Goal: Navigation & Orientation: Understand site structure

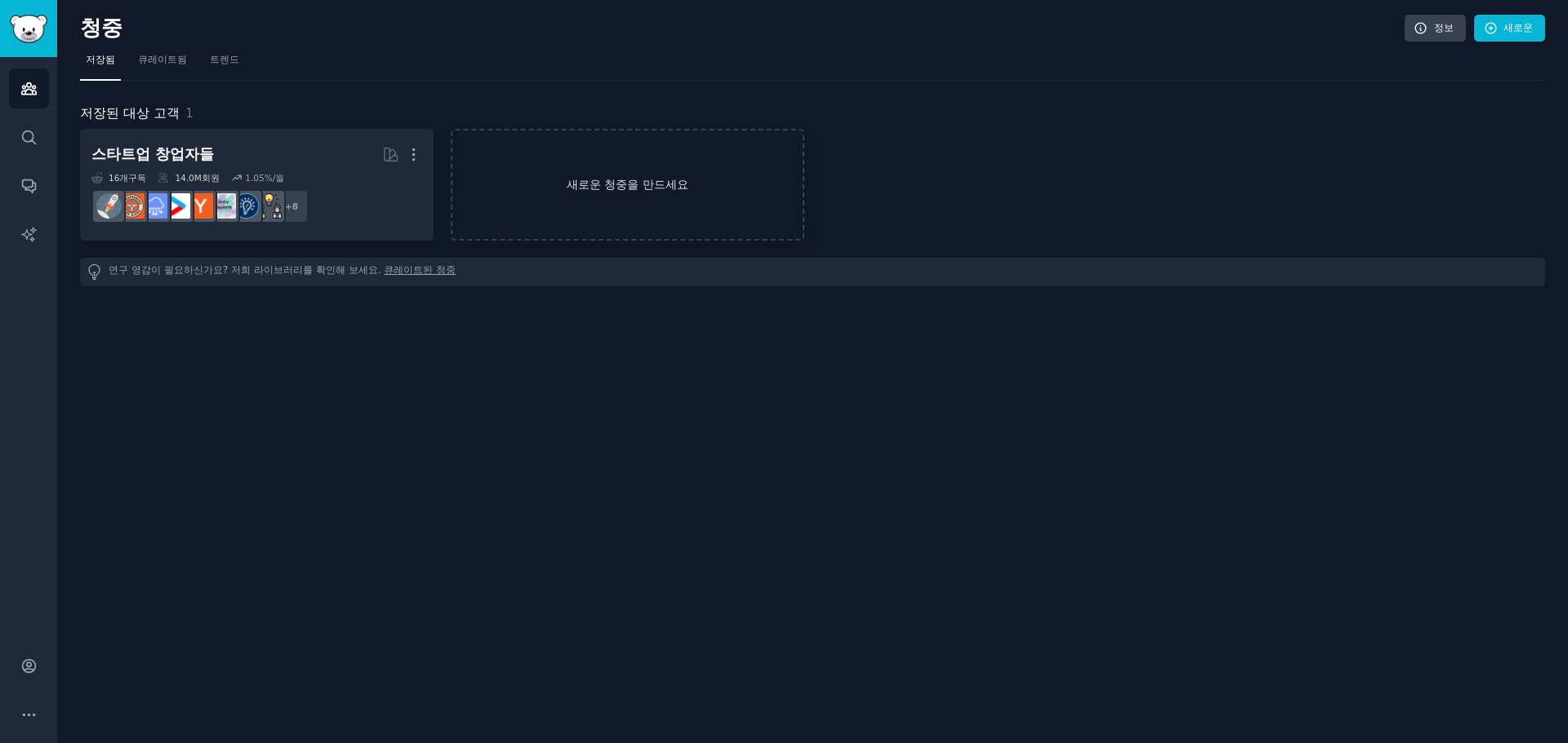
click at [639, 214] on link "새로운 청중을 만드세요" at bounding box center [627, 184] width 353 height 112
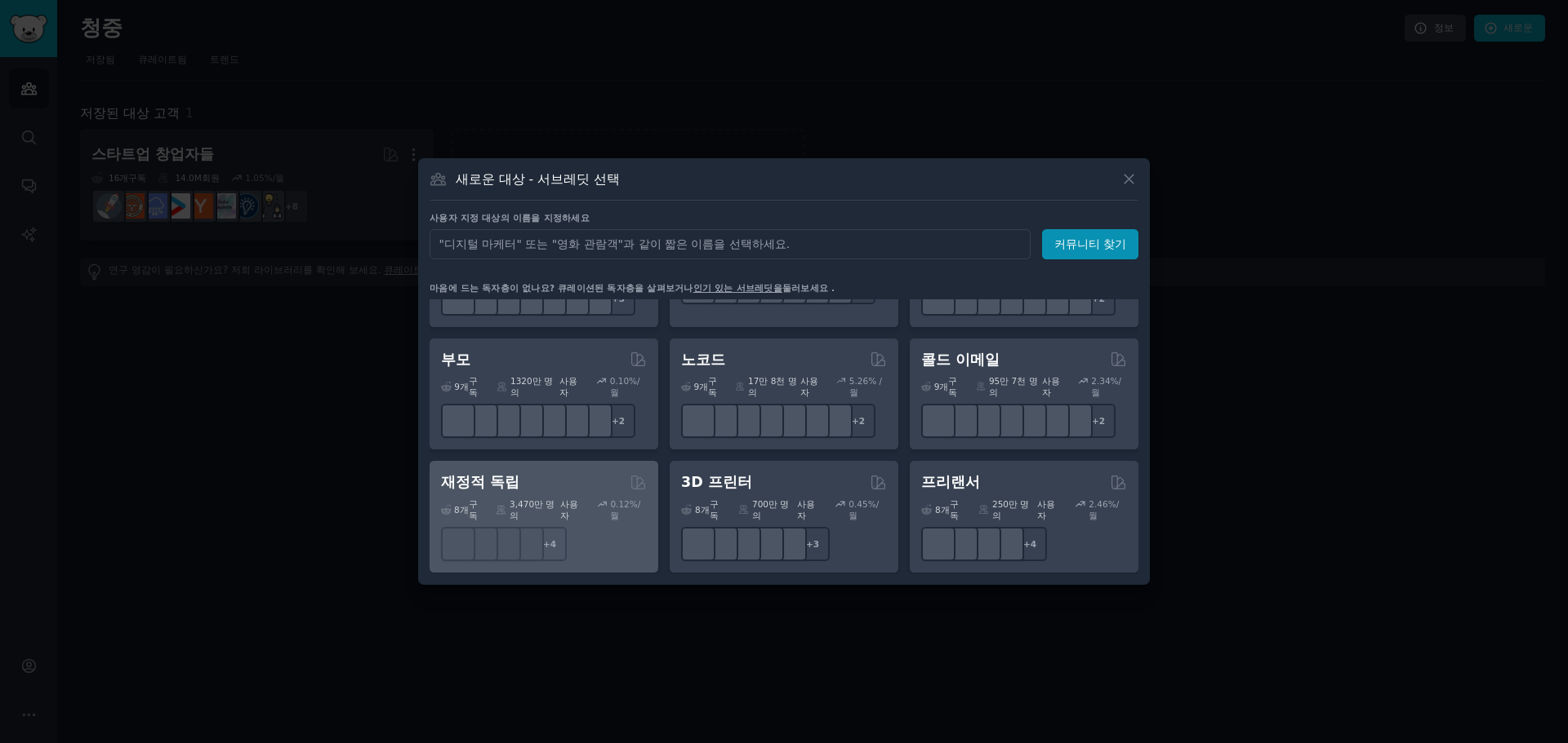
scroll to position [761, 0]
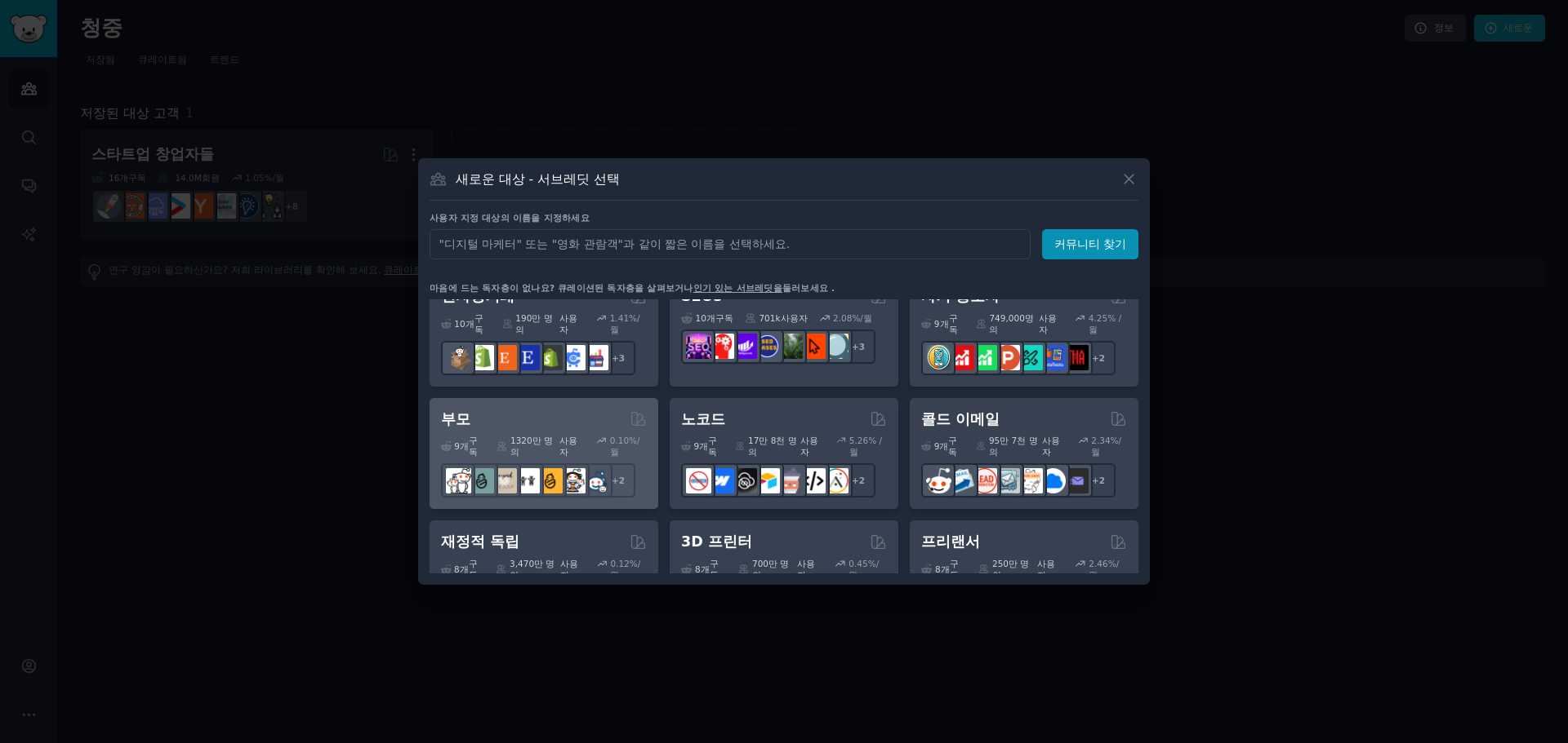
click at [559, 437] on font "사용자" at bounding box center [568, 446] width 18 height 21
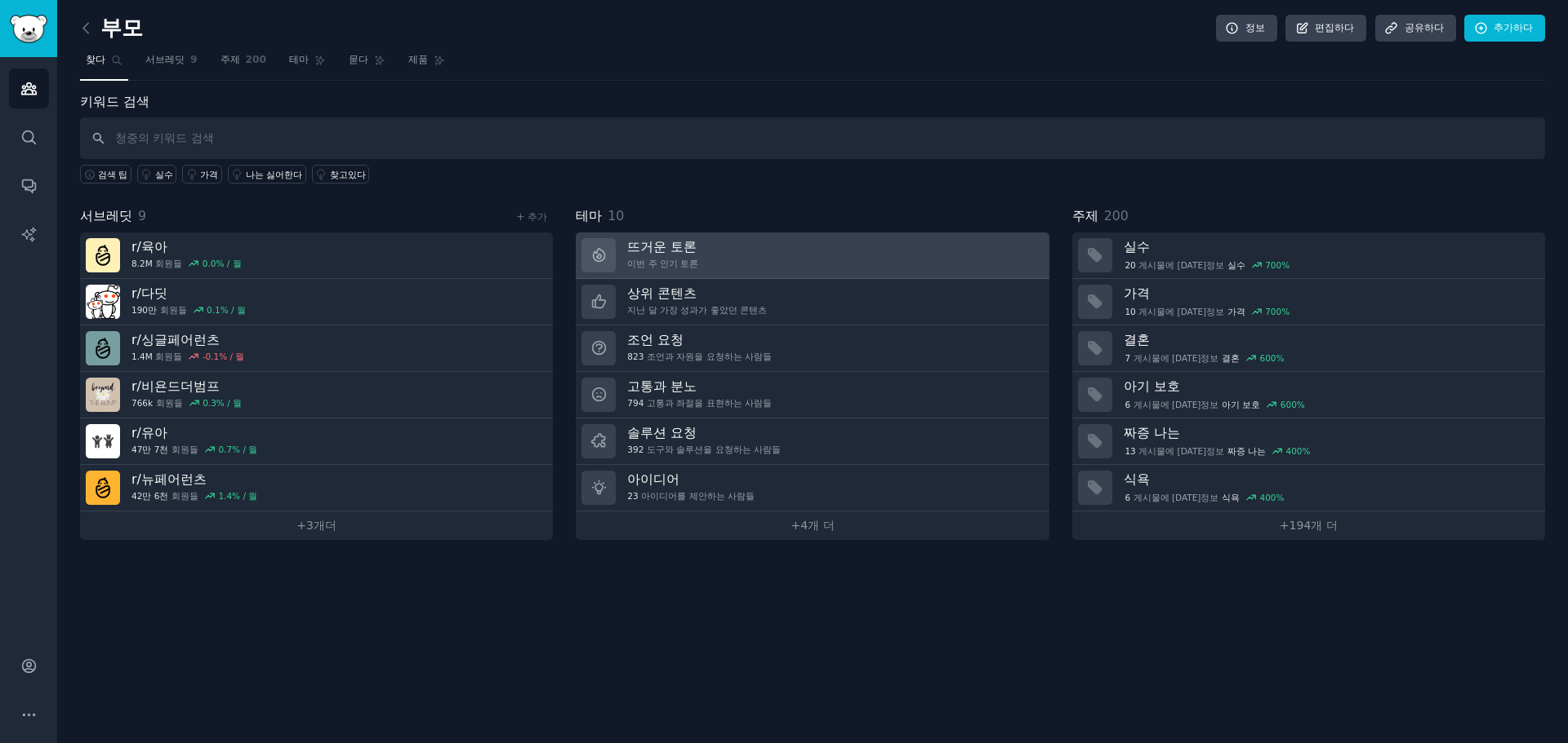
click at [856, 243] on link "뜨거운 토론 이번 주 인기 토론" at bounding box center [811, 255] width 473 height 47
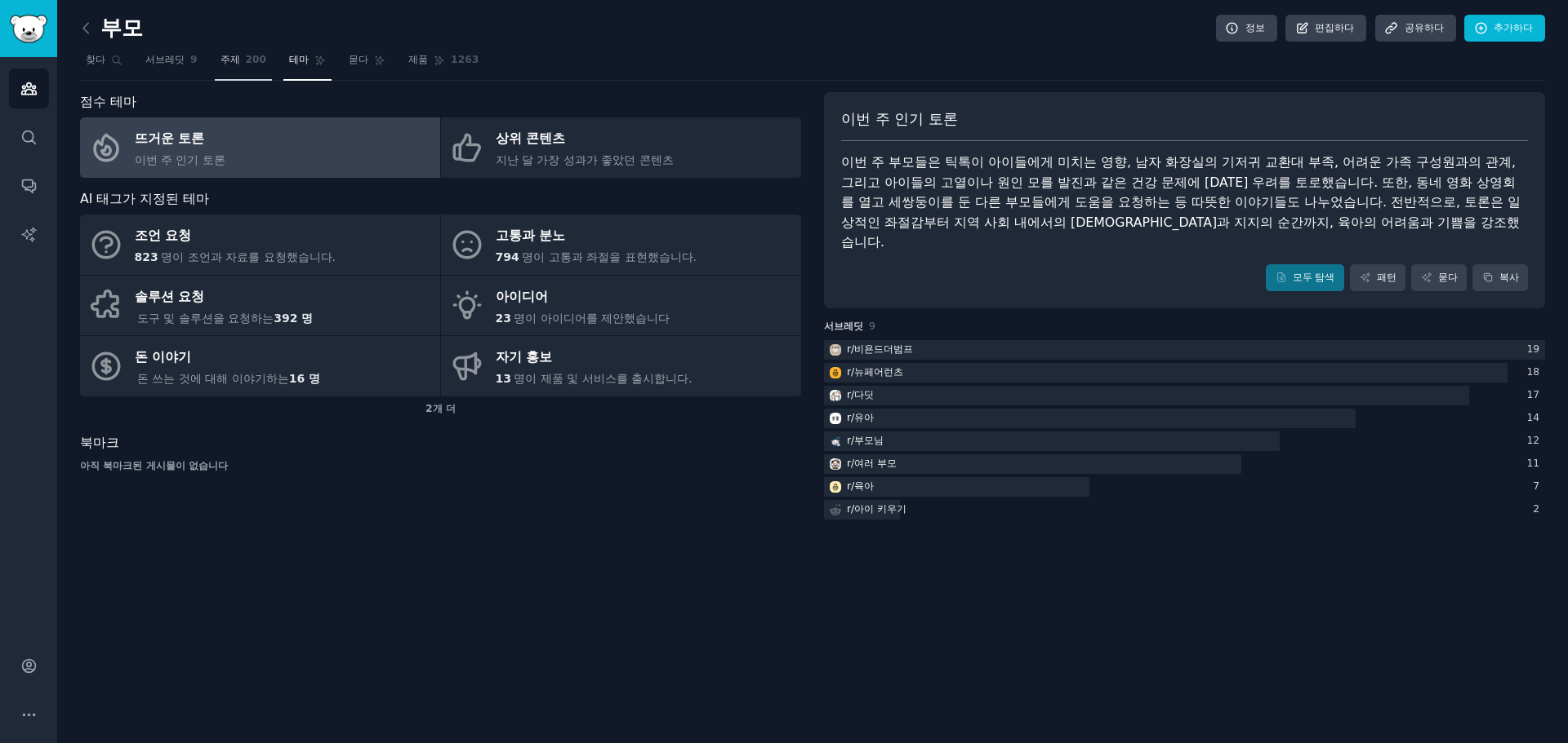
click at [226, 62] on font "주제" at bounding box center [230, 59] width 19 height 11
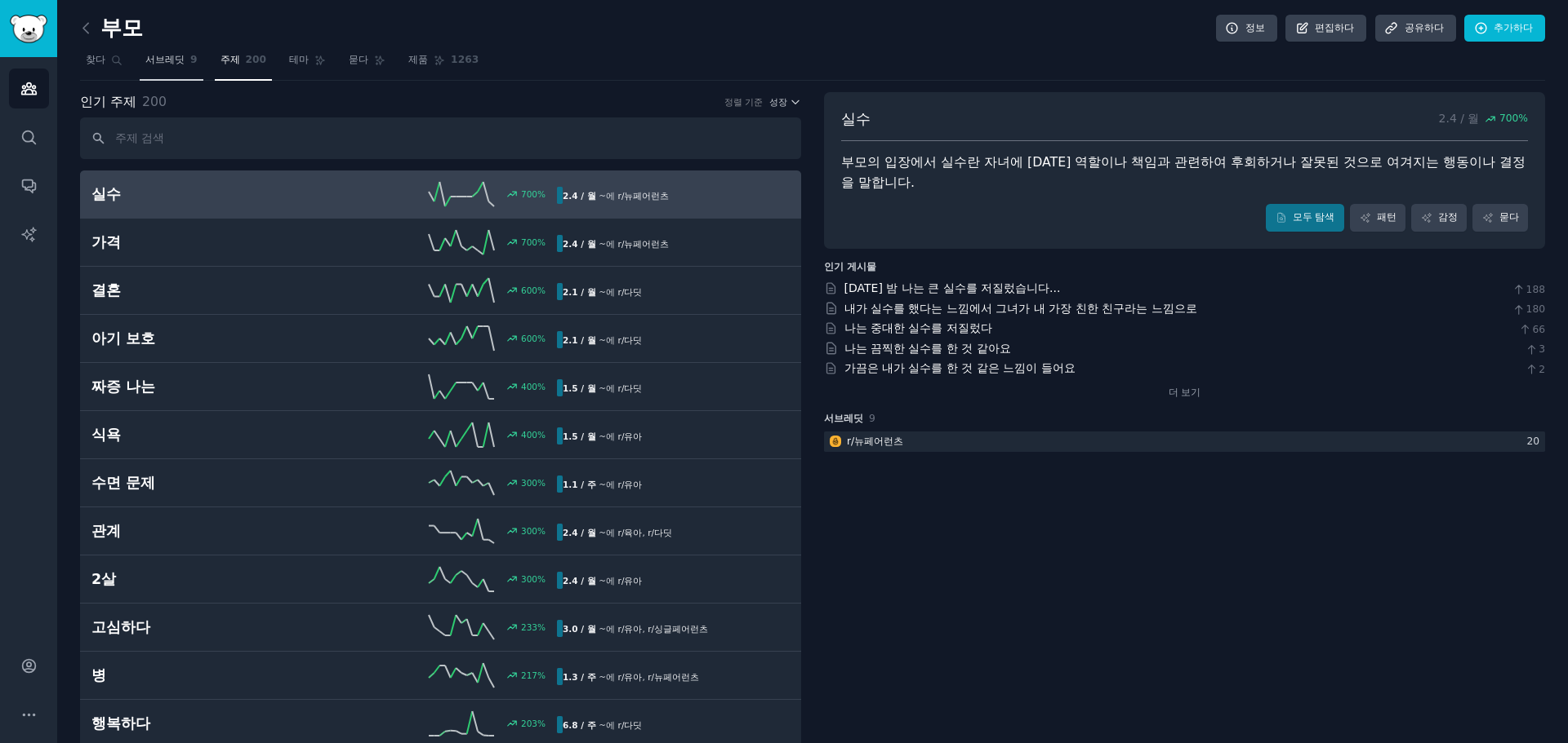
click at [187, 63] on link "서브레딧 9" at bounding box center [172, 64] width 63 height 33
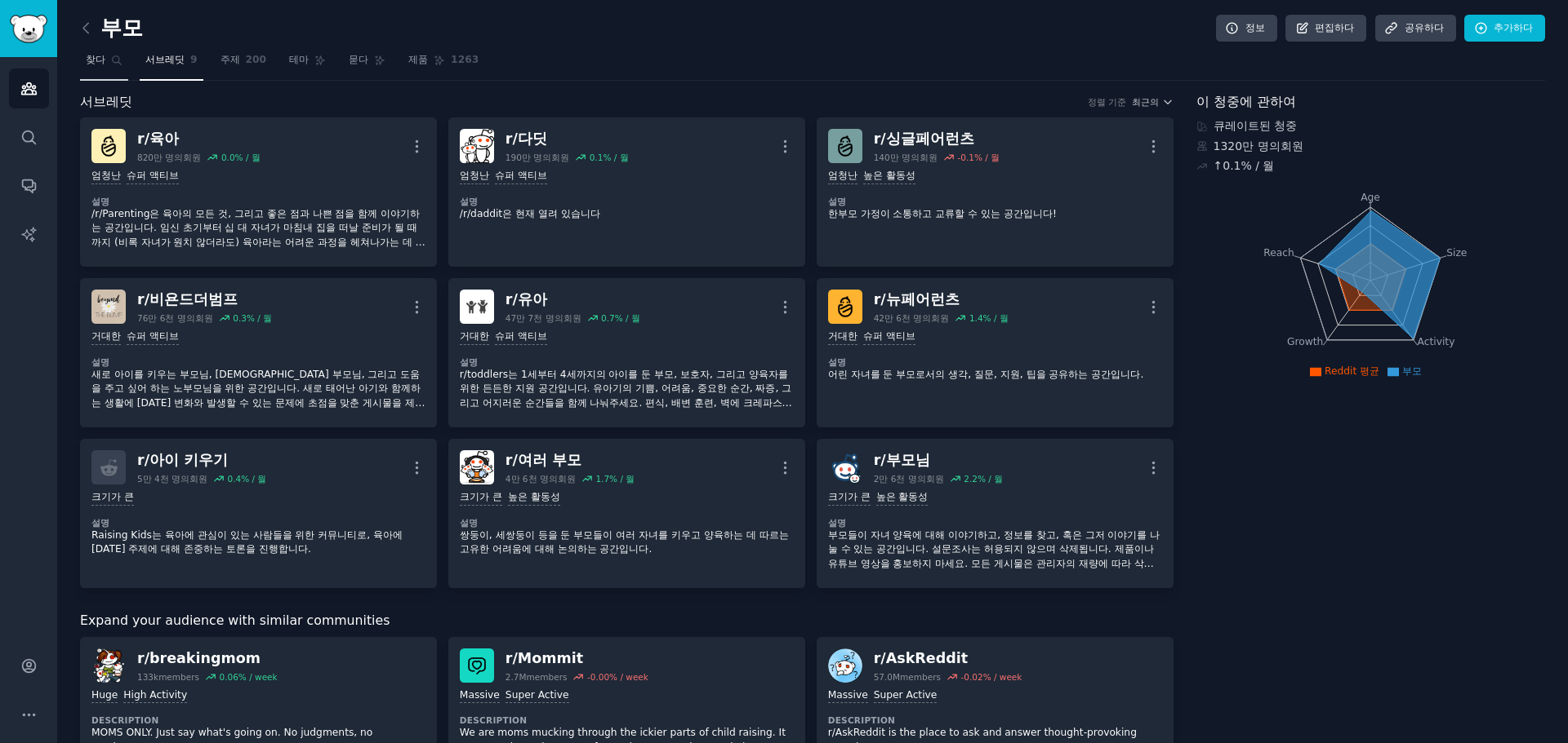
click at [112, 63] on icon at bounding box center [116, 60] width 11 height 11
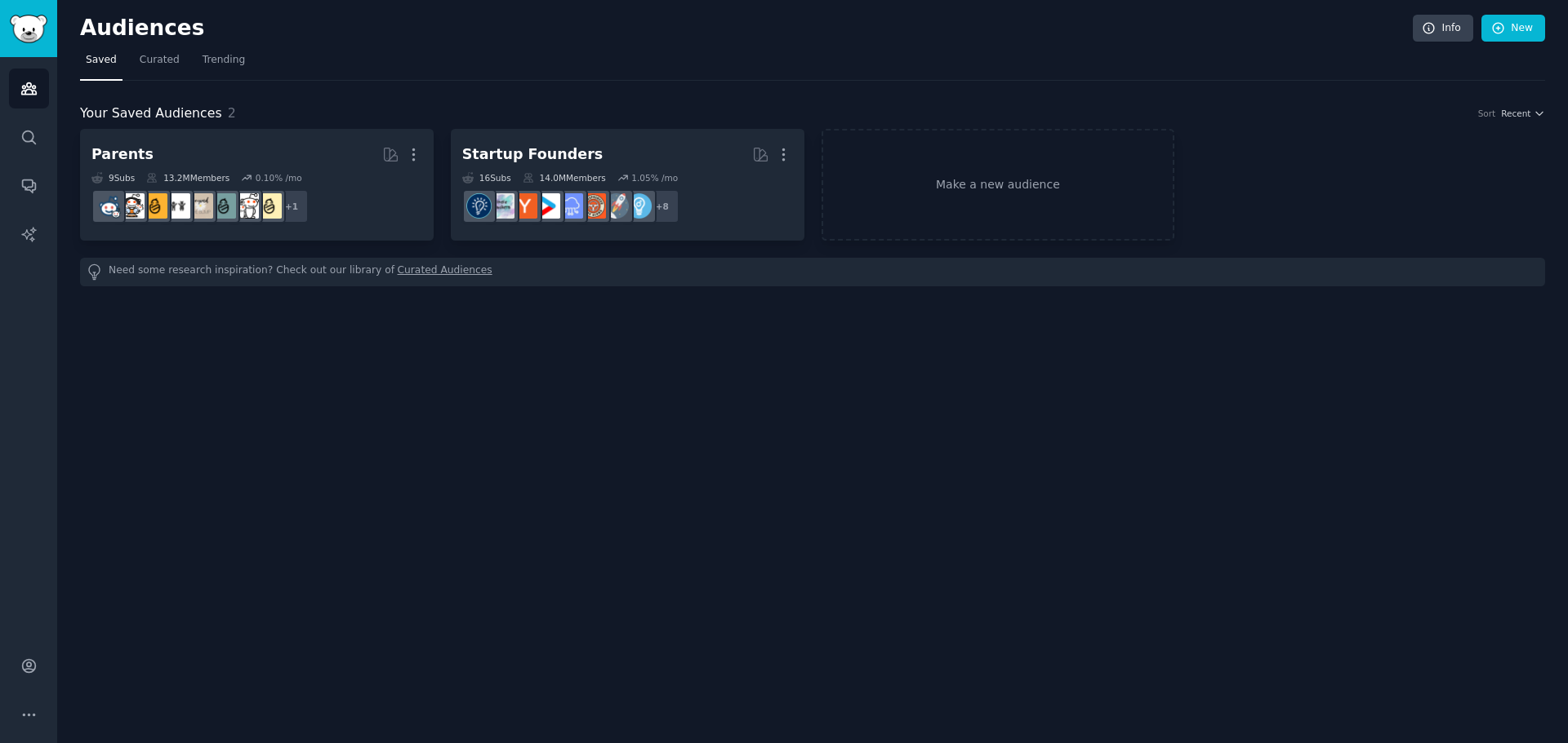
click at [1024, 38] on h2 "Audiences" at bounding box center [746, 29] width 1333 height 26
